Goal: Task Accomplishment & Management: Complete application form

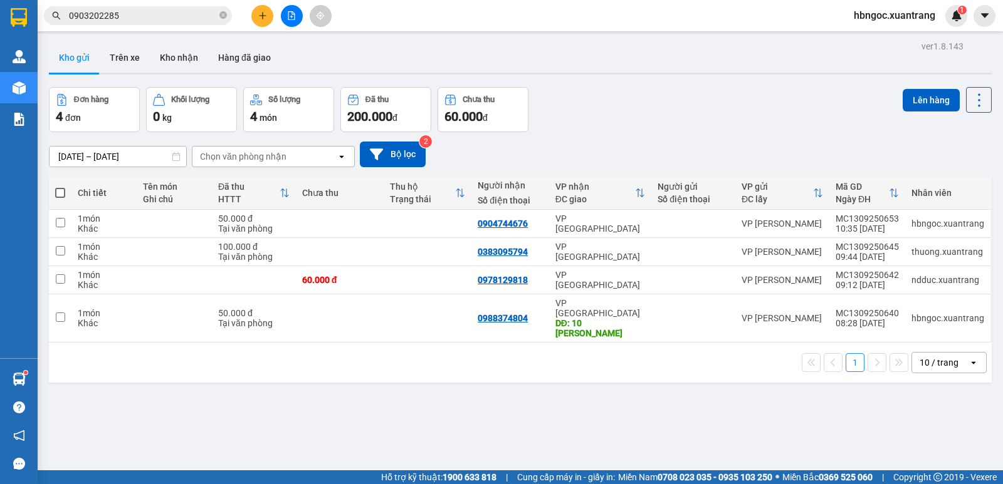
click at [261, 17] on icon "plus" at bounding box center [262, 15] width 9 height 9
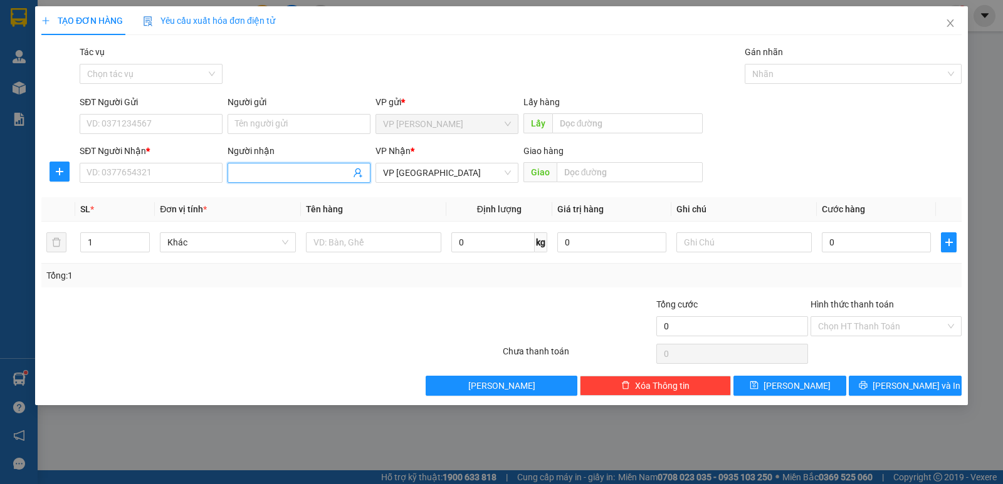
click at [283, 177] on input "Người nhận" at bounding box center [292, 173] width 115 height 14
type input "labo"
click at [291, 195] on div "labo thăng long - 0988386975" at bounding box center [299, 198] width 128 height 14
type input "0988386975"
type input "labo thăng long"
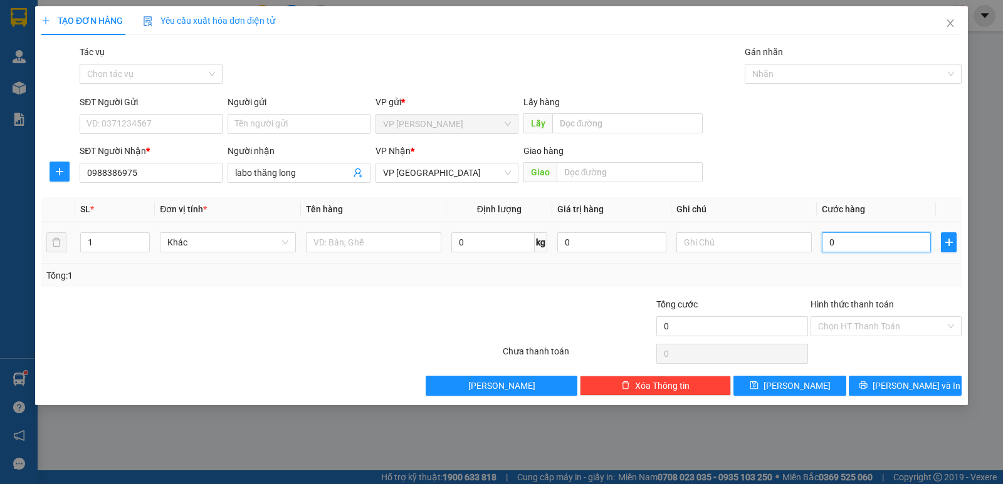
click at [862, 244] on input "0" at bounding box center [876, 243] width 109 height 20
type input "5"
type input "50"
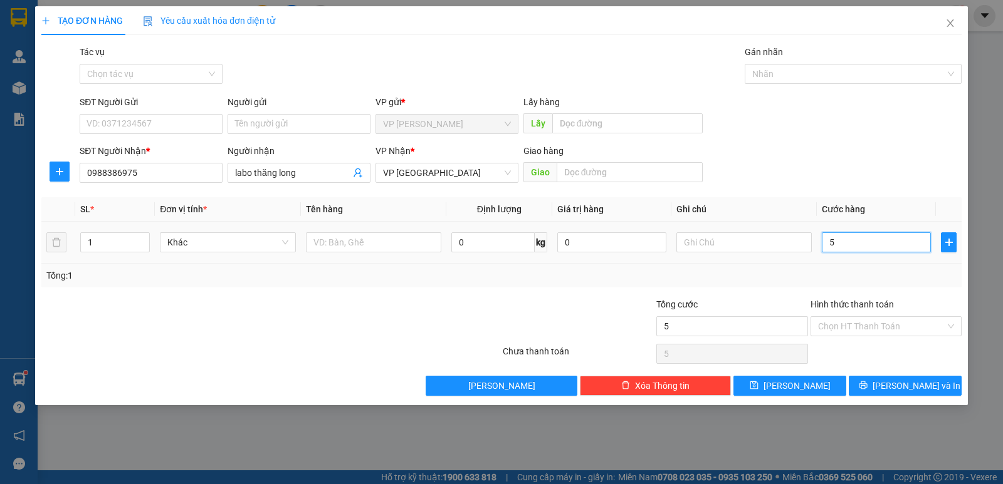
type input "50"
type input "50.000"
click at [837, 335] on input "Hình thức thanh toán" at bounding box center [881, 326] width 127 height 19
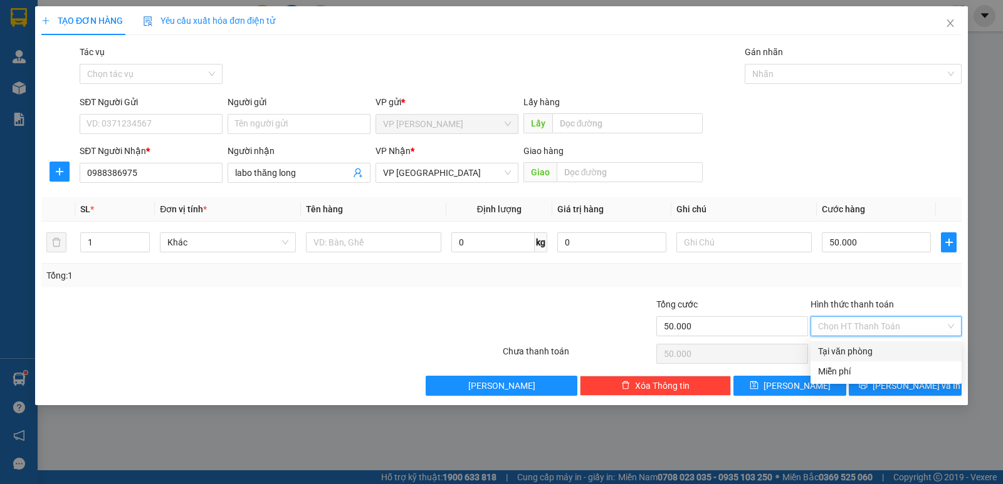
click at [839, 349] on div "Tại văn phòng" at bounding box center [886, 352] width 136 height 14
type input "0"
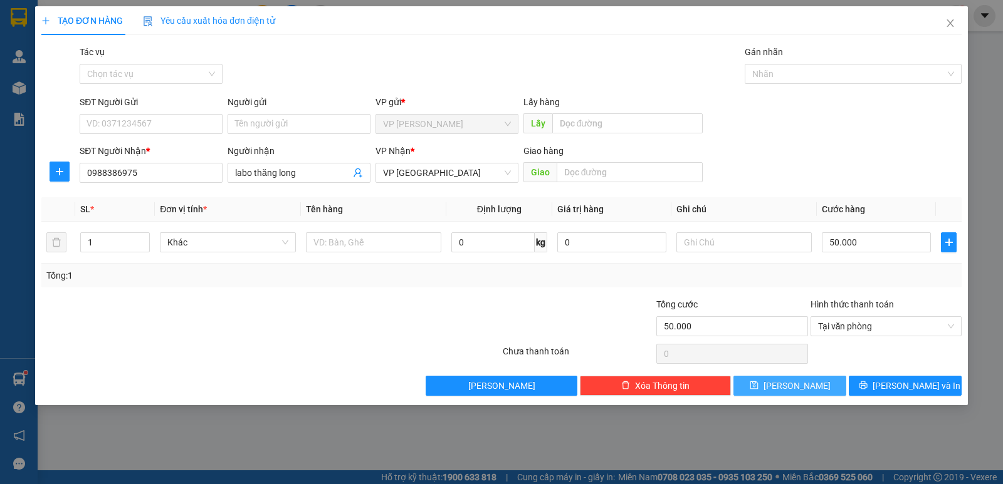
drag, startPoint x: 818, startPoint y: 387, endPoint x: 815, endPoint y: 370, distance: 16.7
click at [818, 386] on button "[PERSON_NAME]" at bounding box center [789, 386] width 113 height 20
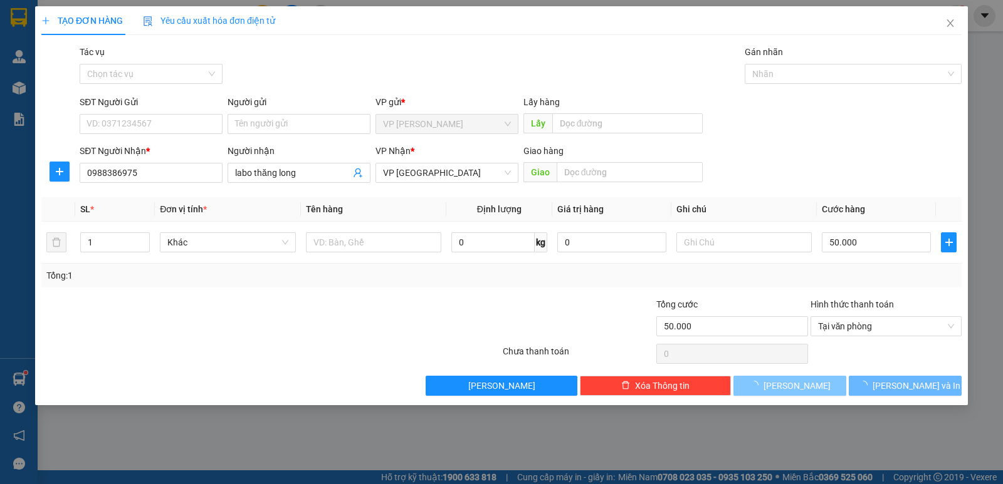
type input "0"
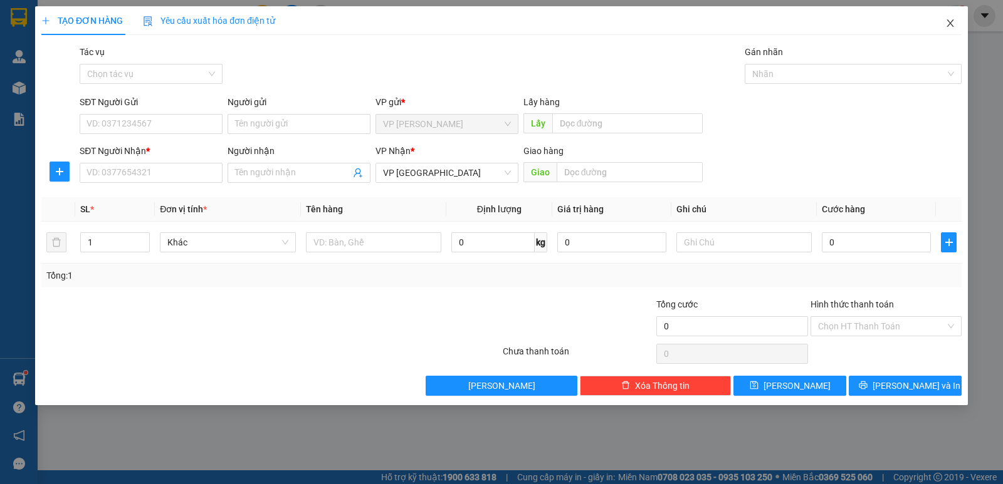
click at [952, 22] on icon "close" at bounding box center [949, 23] width 7 height 8
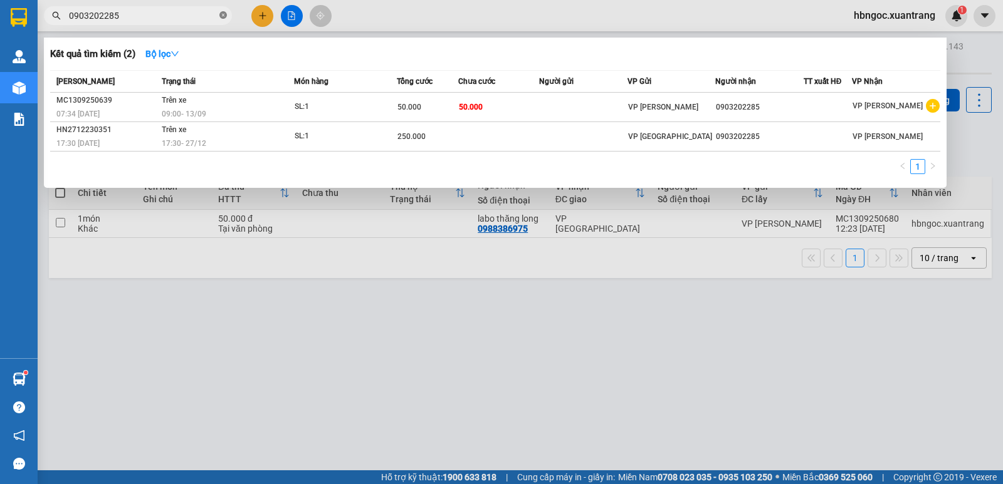
click at [224, 17] on icon "close-circle" at bounding box center [223, 15] width 8 height 8
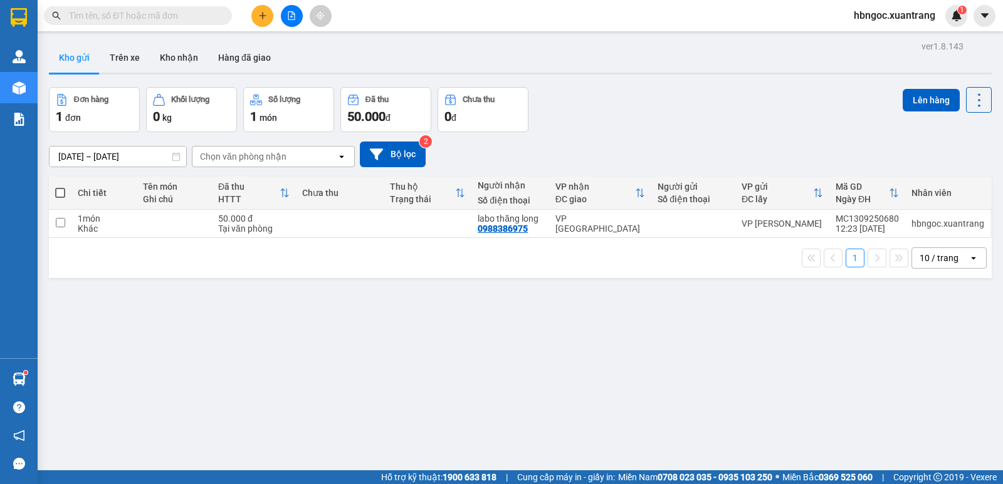
click at [160, 18] on input "text" at bounding box center [143, 16] width 148 height 14
